Goal: Book appointment/travel/reservation

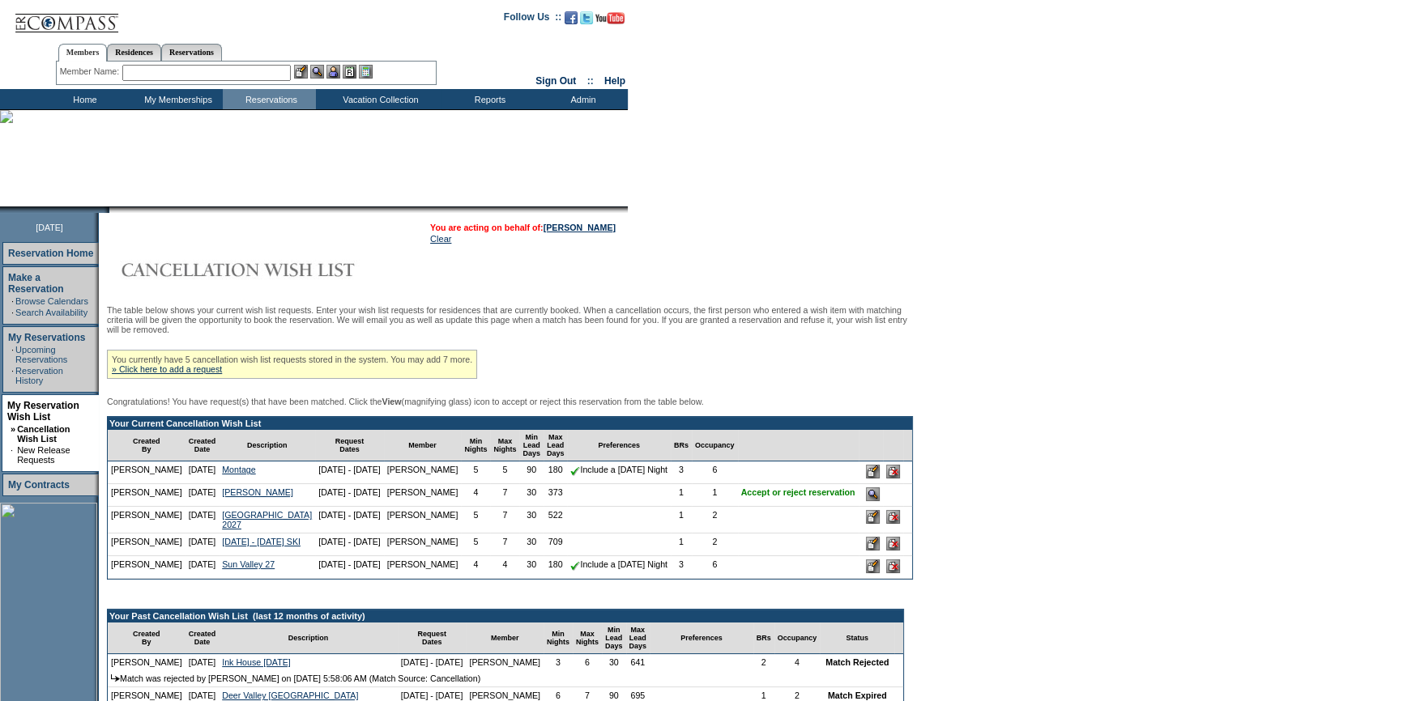
click at [866, 501] on input "image" at bounding box center [873, 495] width 14 height 14
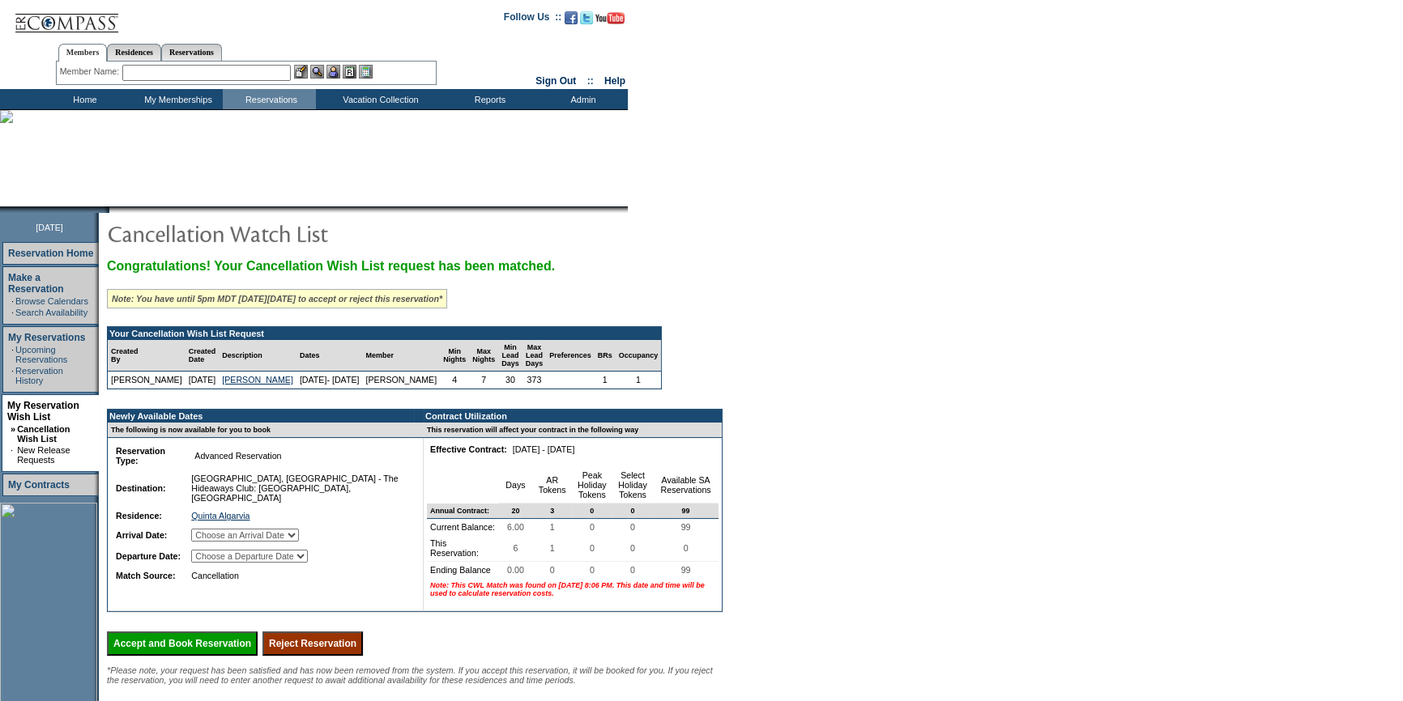
click at [281, 524] on td "Quinta Algarvia 3145" at bounding box center [298, 516] width 221 height 16
click at [284, 539] on select "Choose an Arrival Date [DATE] [DATE] [DATE] [DATE] [DATE] [DATE]" at bounding box center [245, 535] width 108 height 13
select select "[DATE]"
click at [211, 531] on select "Choose an Arrival Date [DATE] [DATE] [DATE] [DATE] [DATE] [DATE]" at bounding box center [245, 535] width 108 height 13
click at [301, 551] on td "Choose a Departure Date [DATE] [DATE] [DATE] [DATE] [DATE] [DATE]" at bounding box center [298, 556] width 221 height 19
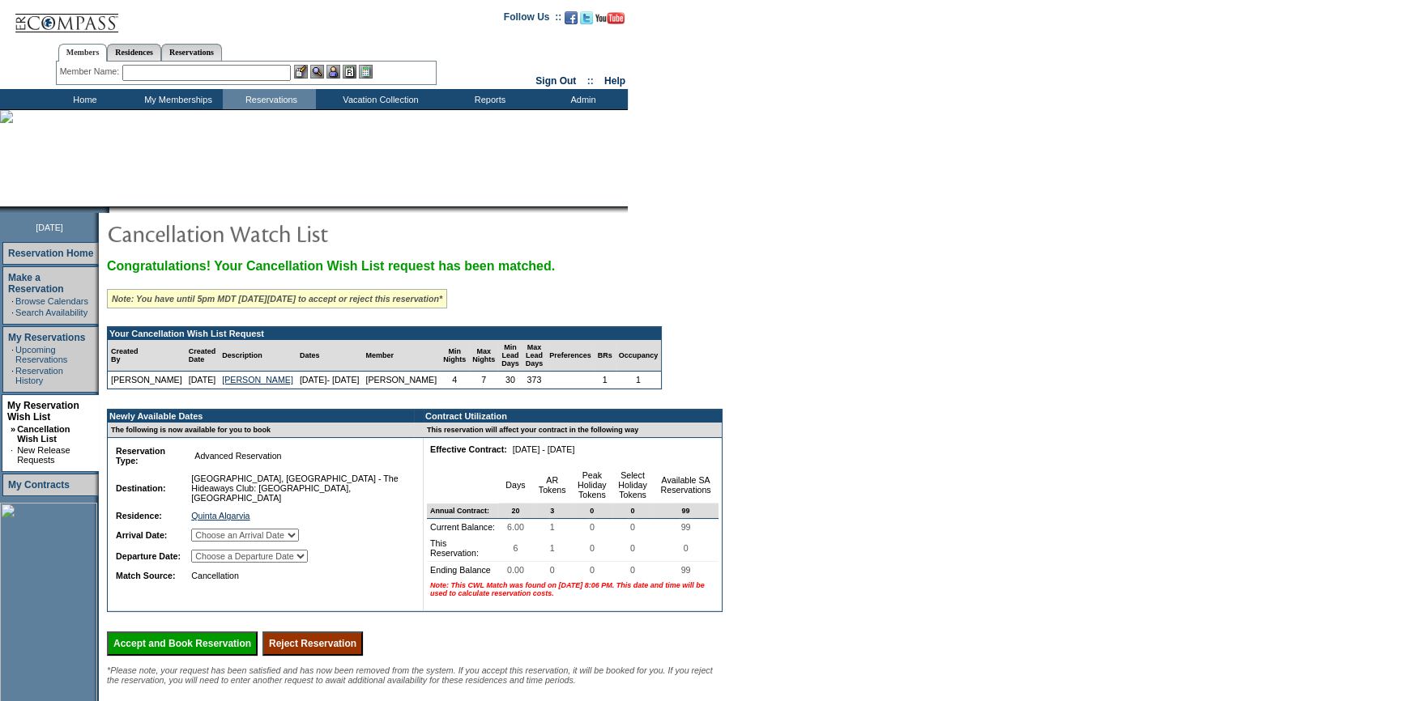
click at [301, 561] on select "Choose a Departure Date Monday, September 28, 2026 Tuesday, September 29, 2026 …" at bounding box center [249, 556] width 117 height 13
select select "10/03/2026"
click at [213, 563] on select "Choose a Departure Date Monday, September 28, 2026 Tuesday, September 29, 2026 …" at bounding box center [249, 556] width 117 height 13
